Goal: Task Accomplishment & Management: Use online tool/utility

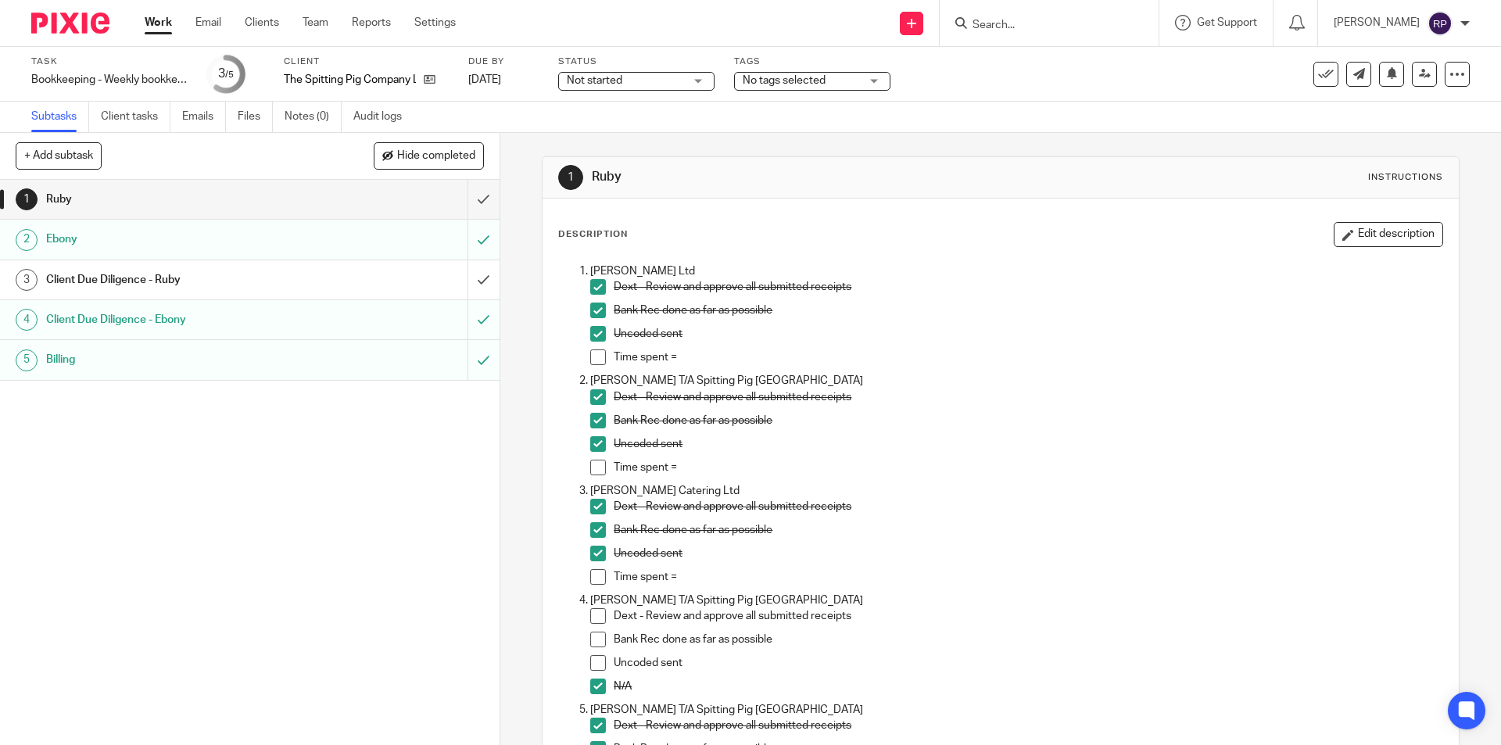
scroll to position [2369, 0]
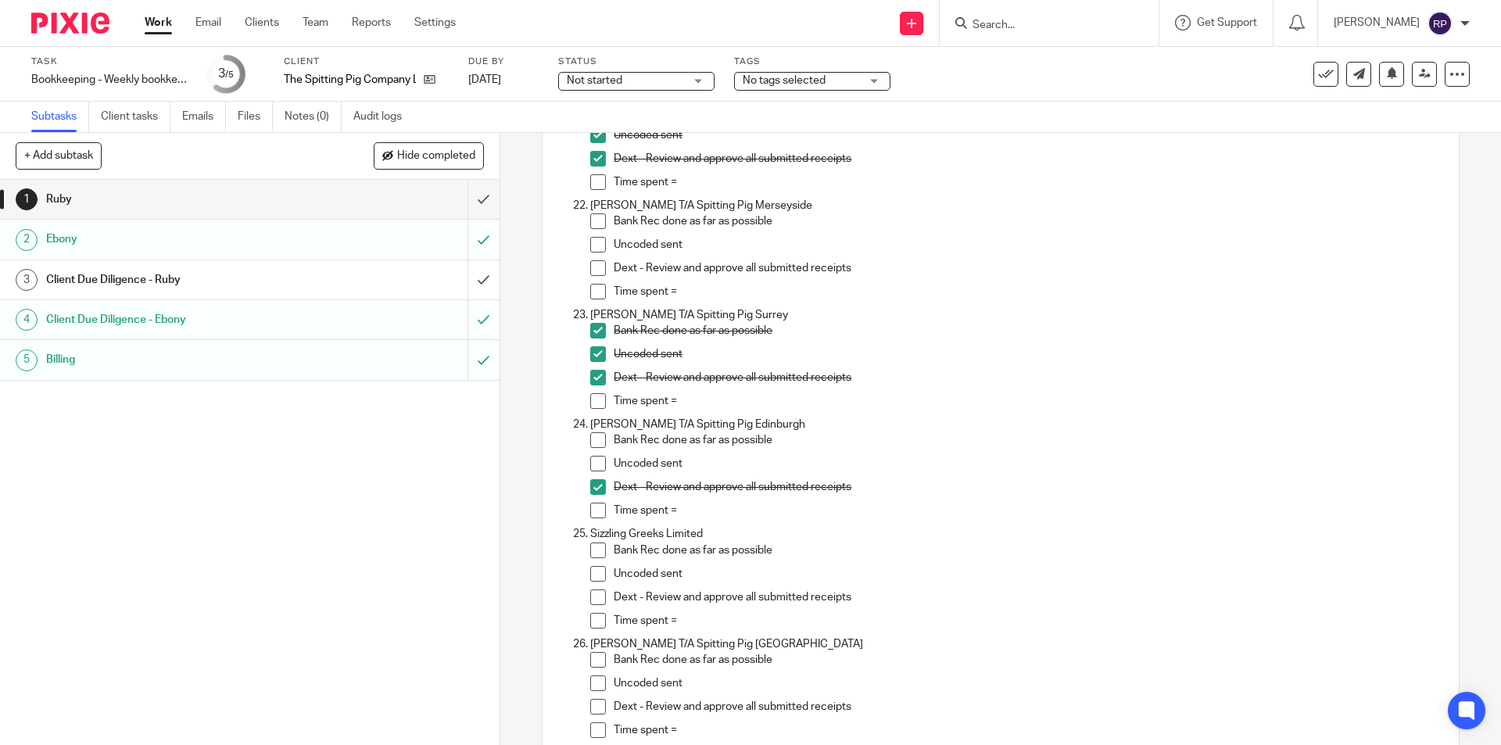
click at [595, 468] on span at bounding box center [598, 464] width 16 height 16
click at [593, 443] on span at bounding box center [598, 440] width 16 height 16
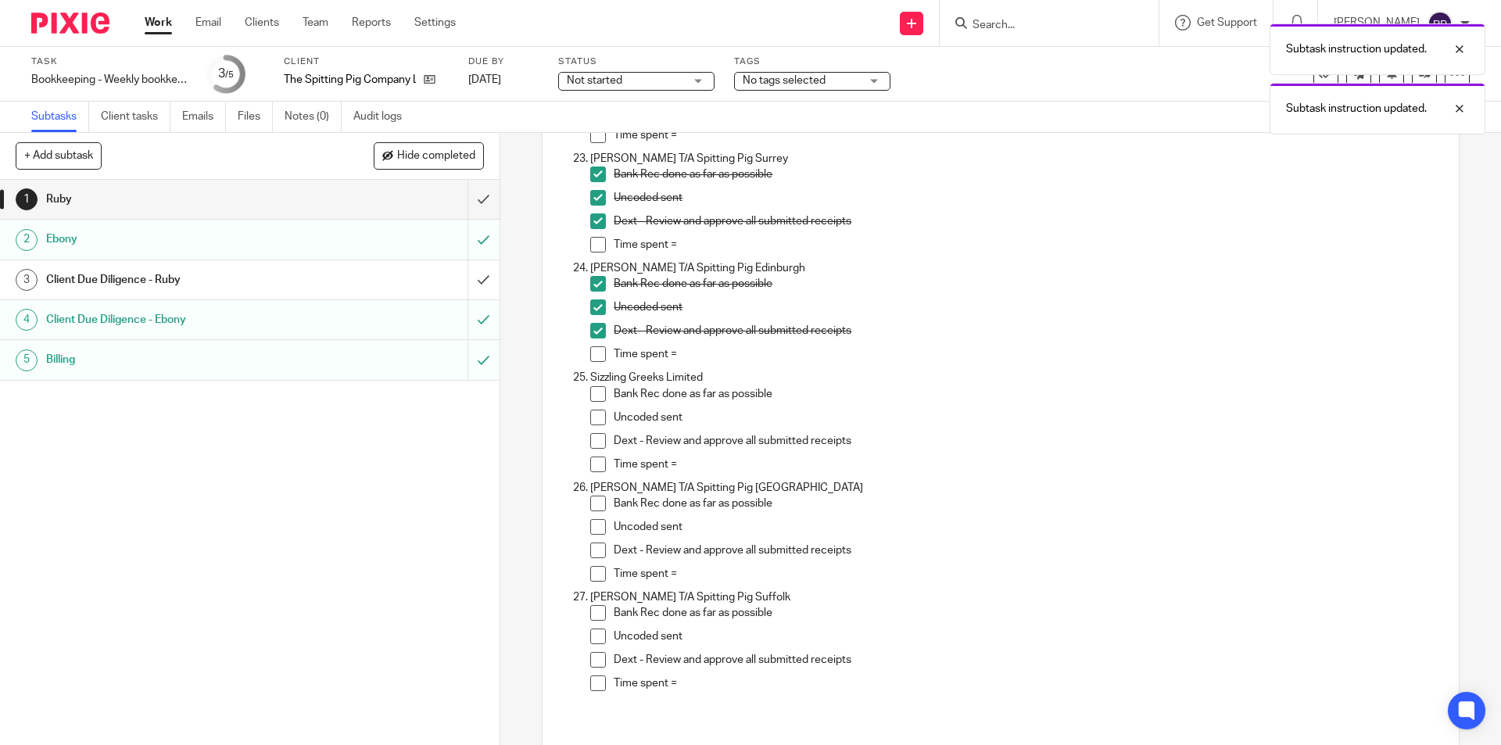
scroll to position [2604, 0]
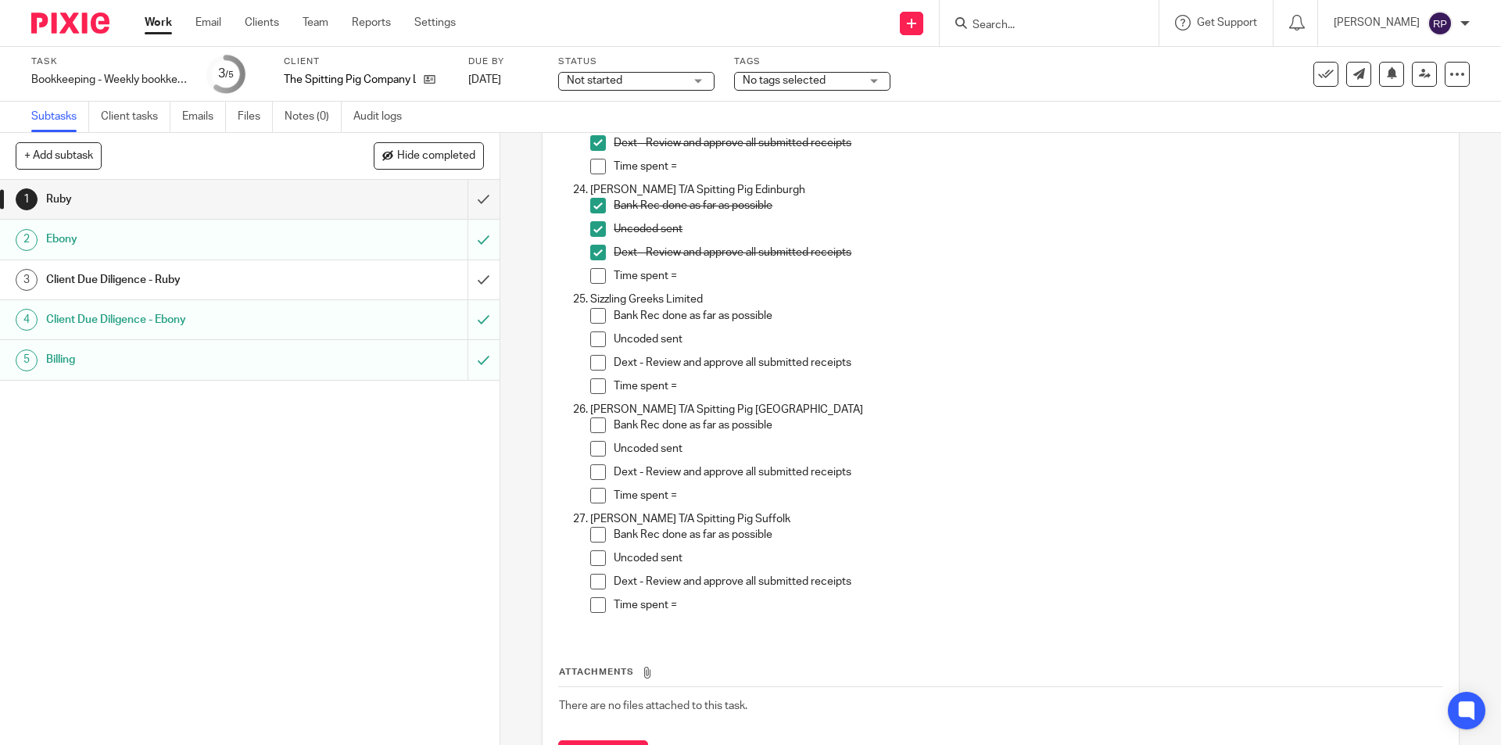
click at [592, 424] on span at bounding box center [598, 425] width 16 height 16
click at [590, 448] on span at bounding box center [598, 449] width 16 height 16
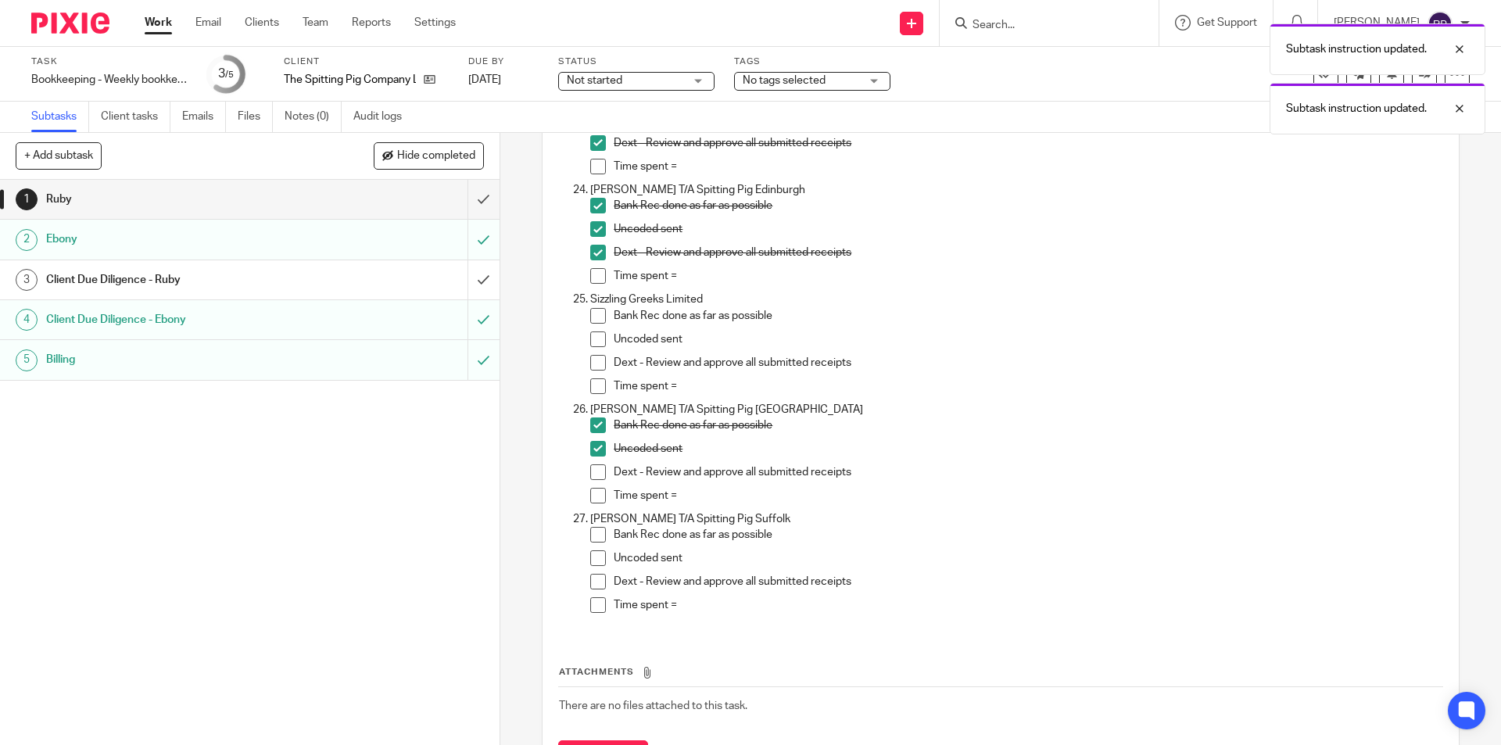
click at [594, 476] on span at bounding box center [598, 472] width 16 height 16
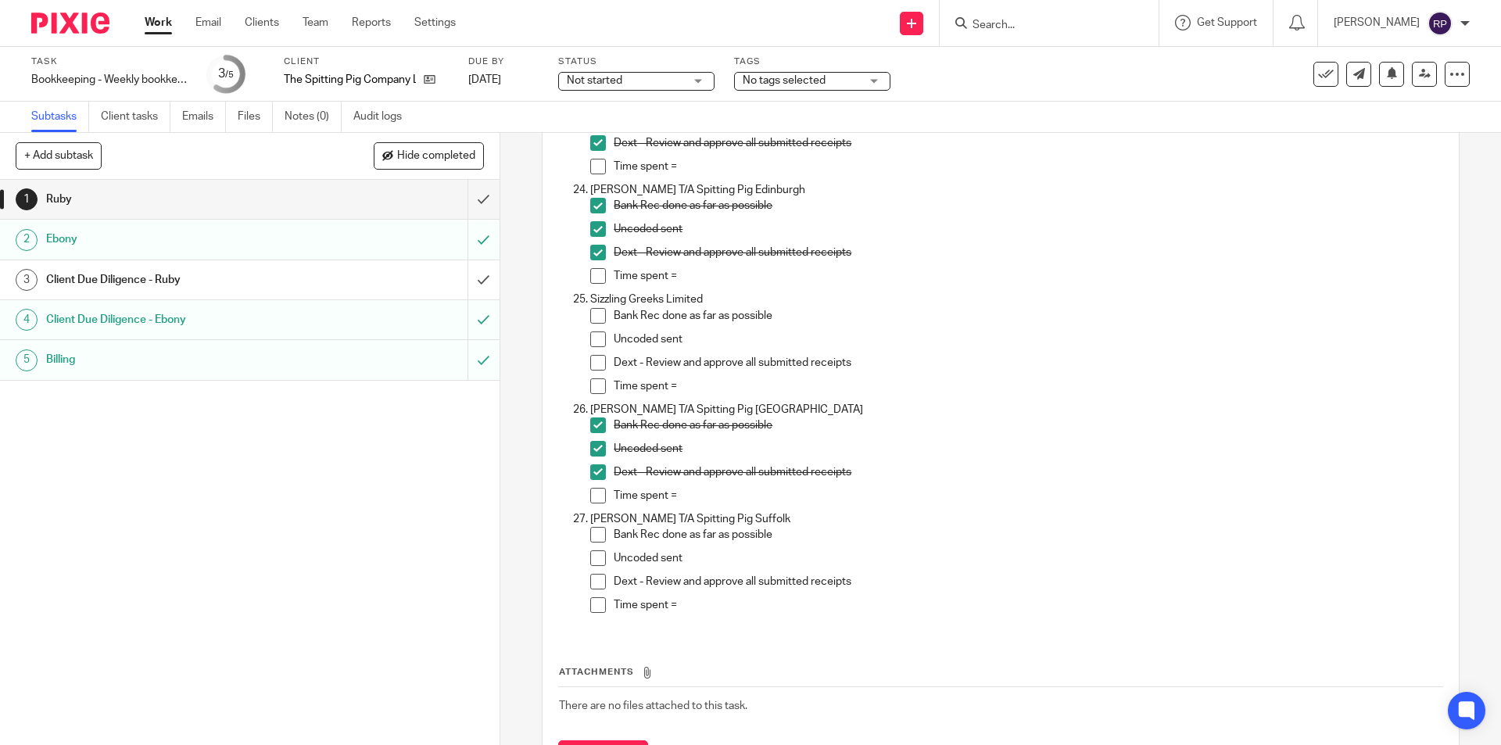
click at [595, 534] on span at bounding box center [598, 535] width 16 height 16
click at [595, 556] on span at bounding box center [598, 558] width 16 height 16
click at [595, 584] on span at bounding box center [598, 582] width 16 height 16
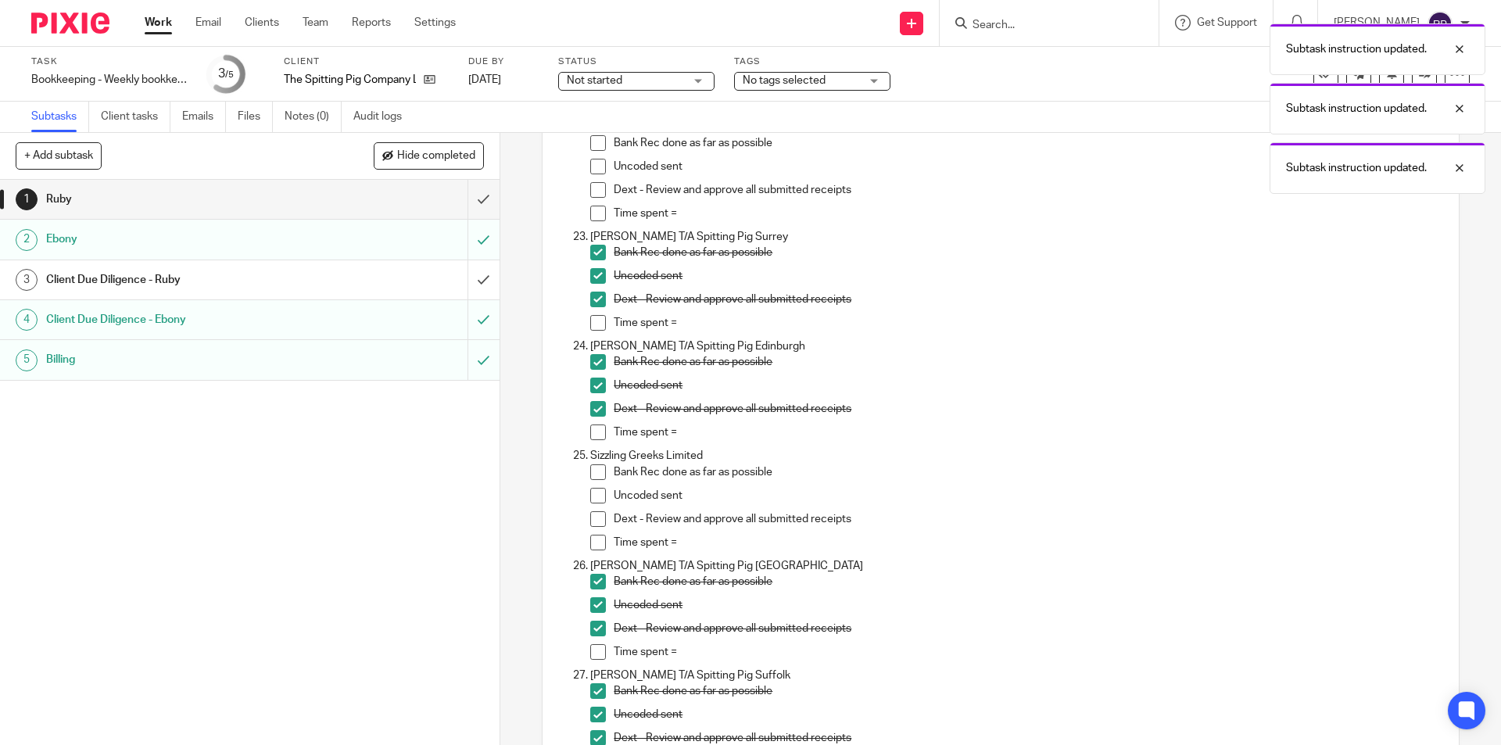
scroll to position [2213, 0]
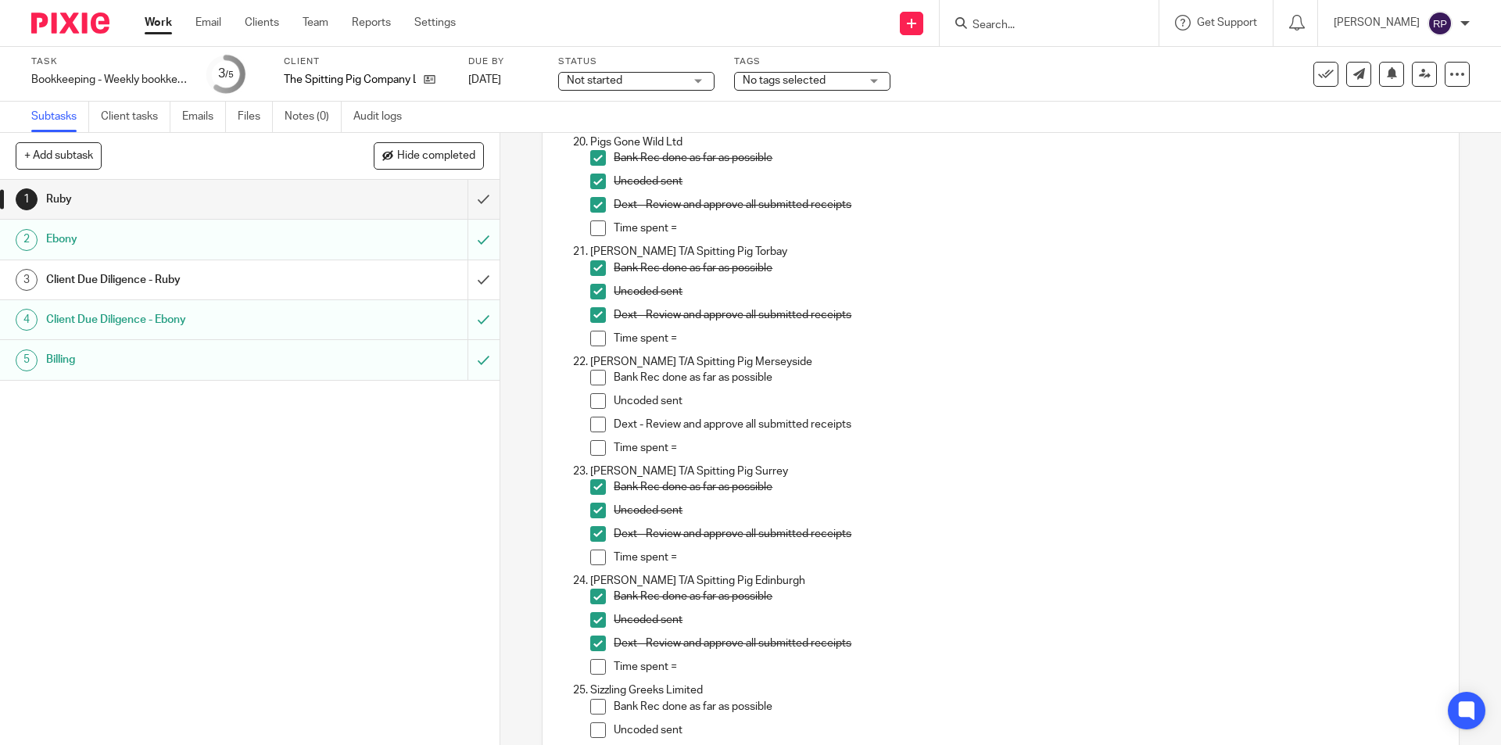
click at [592, 380] on span at bounding box center [598, 378] width 16 height 16
click at [593, 405] on span at bounding box center [598, 401] width 16 height 16
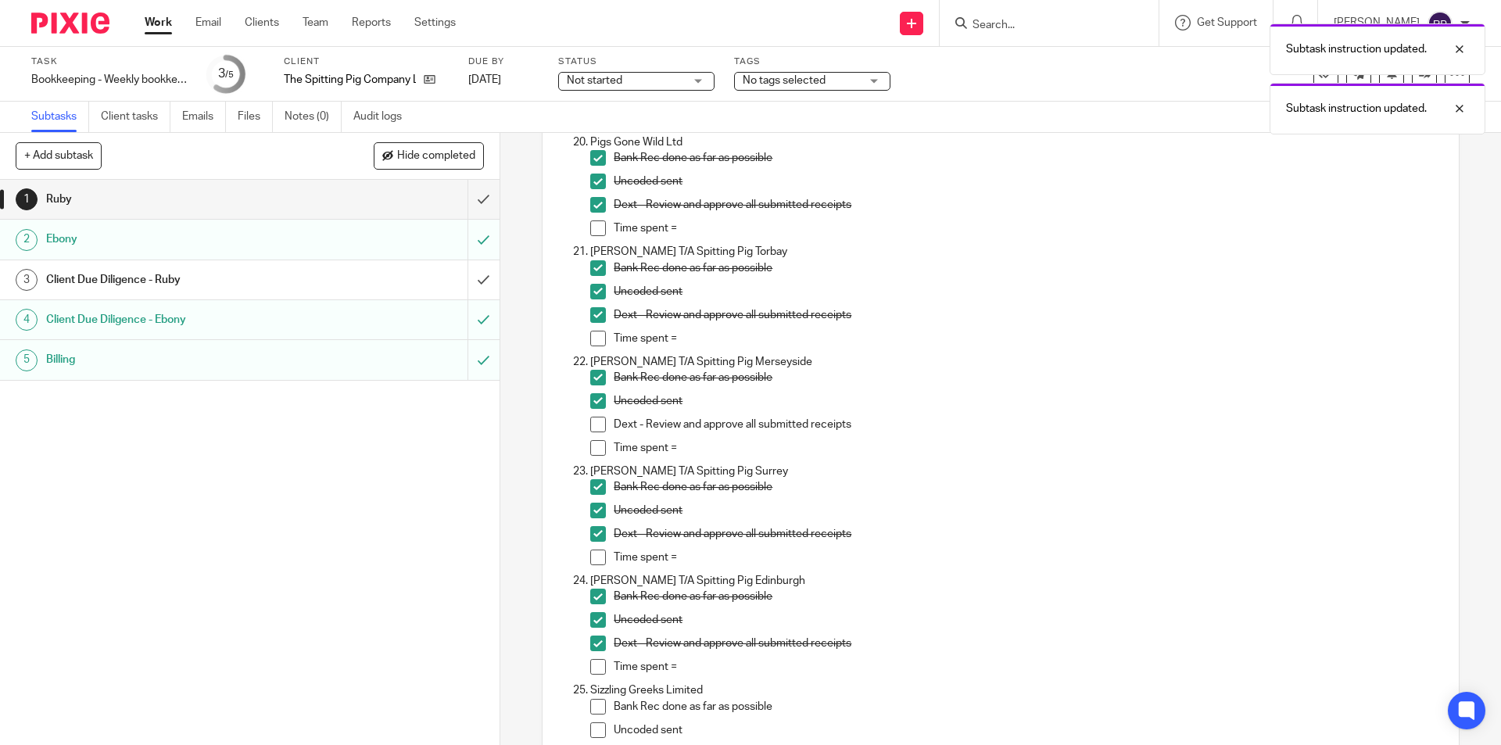
click at [596, 426] on span at bounding box center [598, 425] width 16 height 16
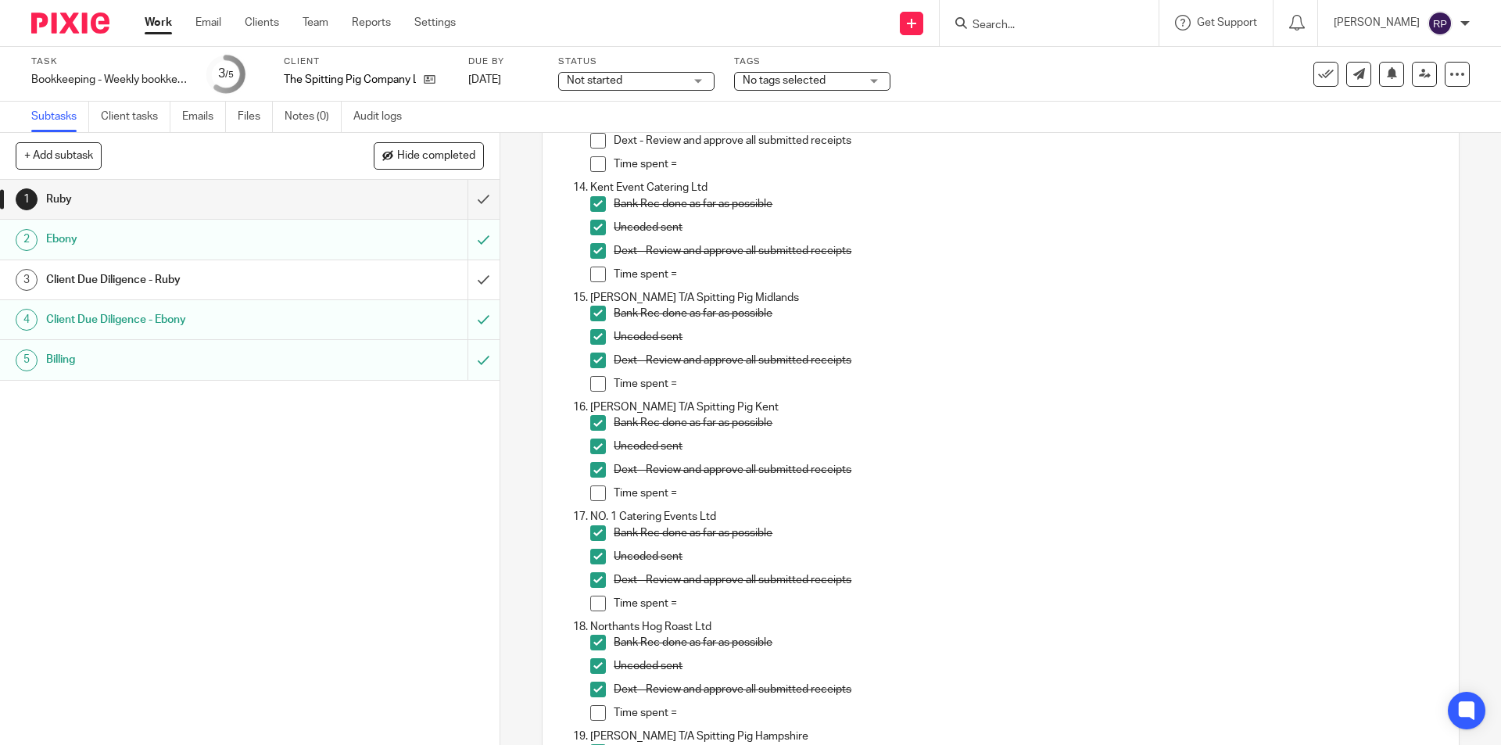
scroll to position [1274, 0]
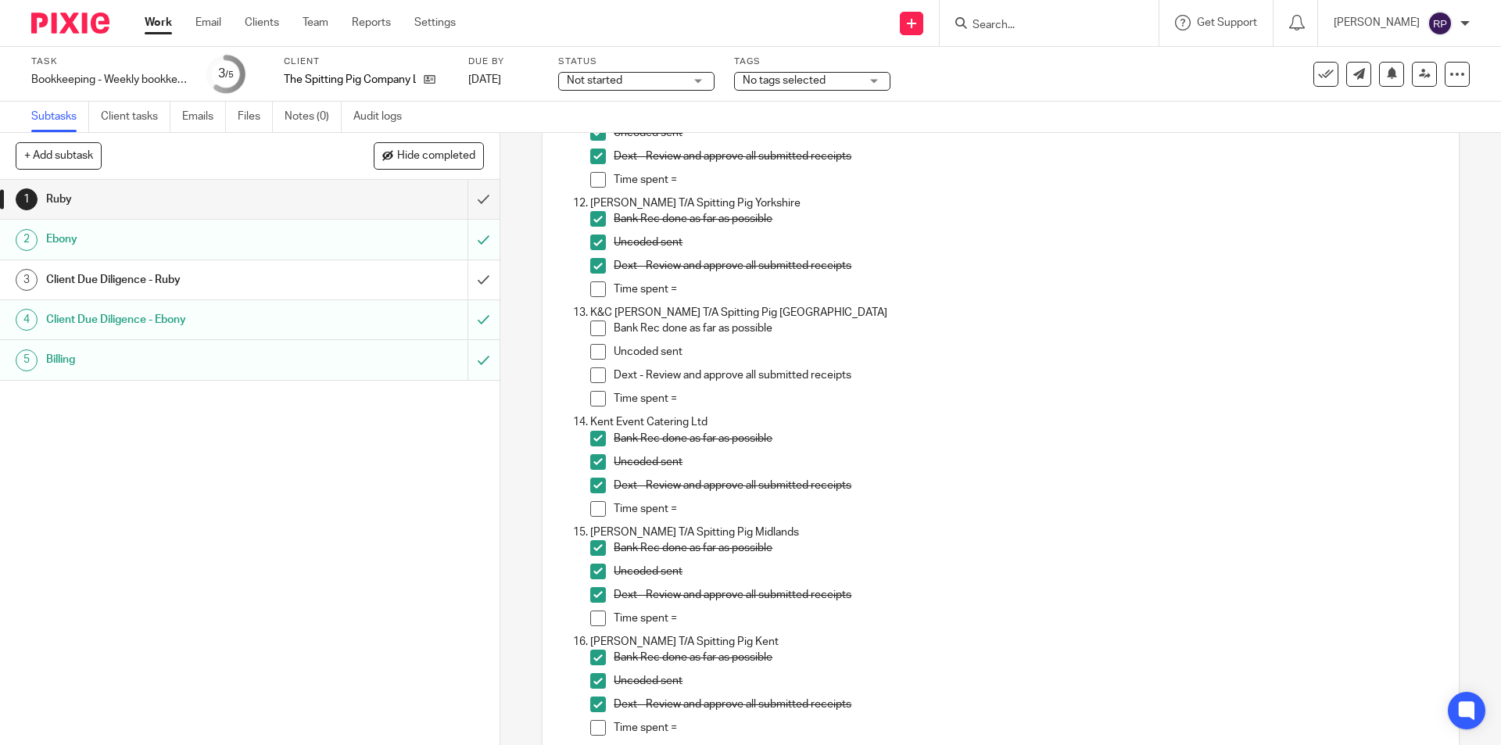
click at [1029, 23] on input "Search" at bounding box center [1041, 26] width 141 height 14
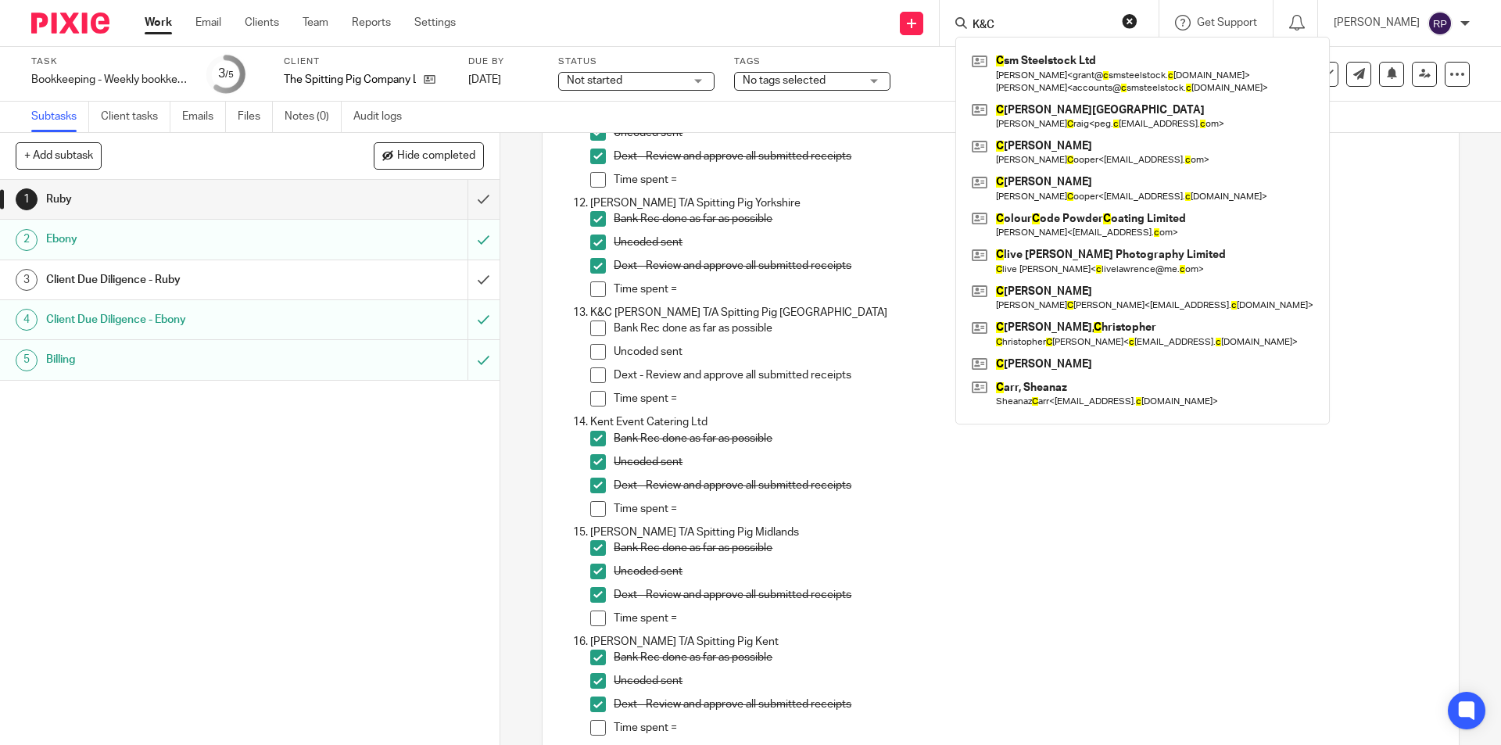
type input "K&C"
click at [1138, 27] on button "reset" at bounding box center [1130, 21] width 16 height 16
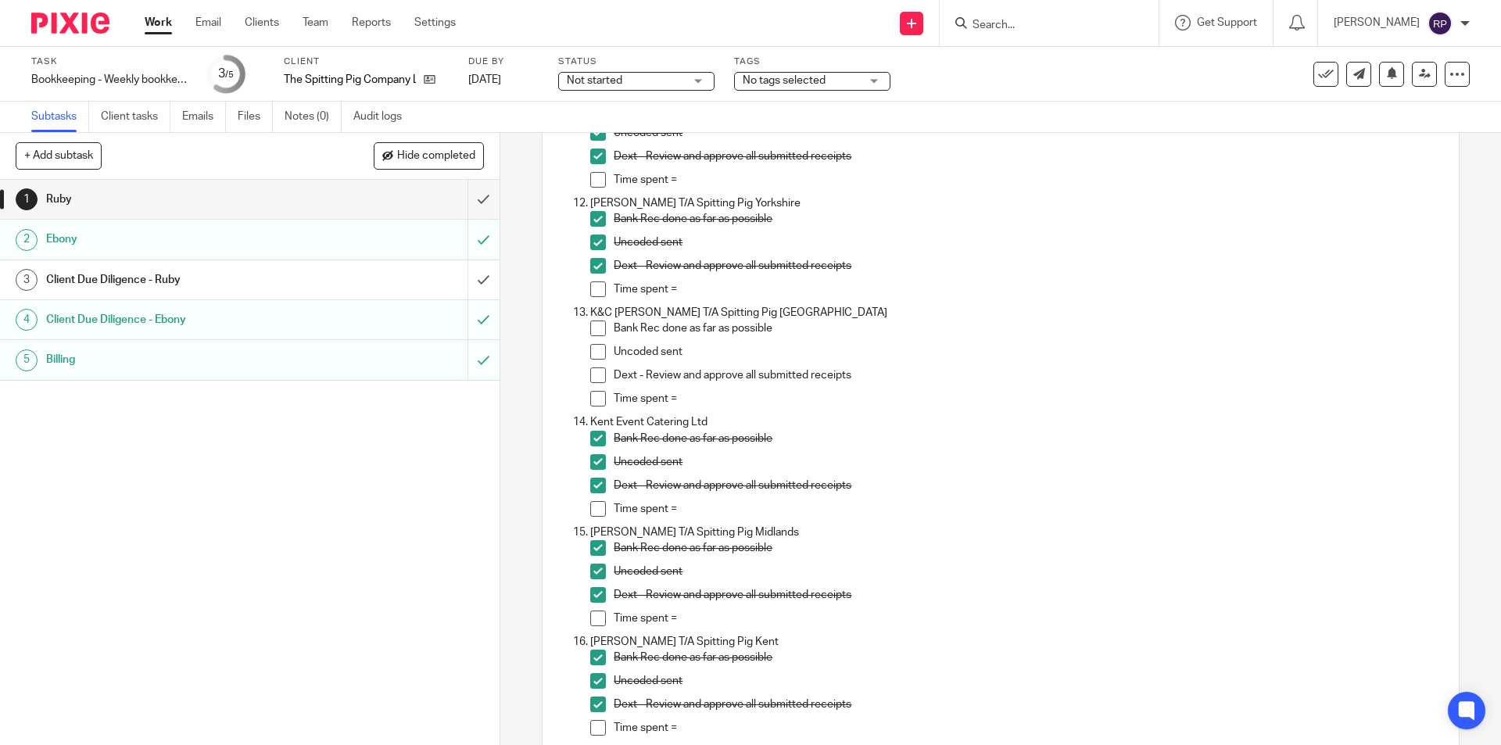
click at [1053, 167] on div "Dext - Review and approve all submitted receipts" at bounding box center [1028, 160] width 828 height 23
